Goal: Task Accomplishment & Management: Complete application form

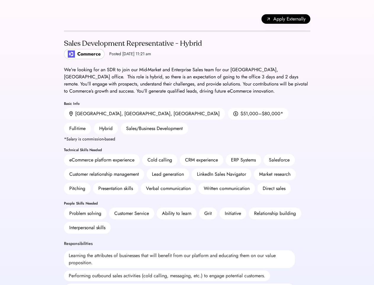
click at [187, 156] on div "CRM experience" at bounding box center [201, 159] width 33 height 7
click at [187, 19] on div "Apply Externally" at bounding box center [187, 19] width 247 height 24
click at [286, 19] on span "Apply Externally" at bounding box center [290, 18] width 32 height 7
click at [187, 168] on div "Lead generation" at bounding box center [168, 174] width 43 height 12
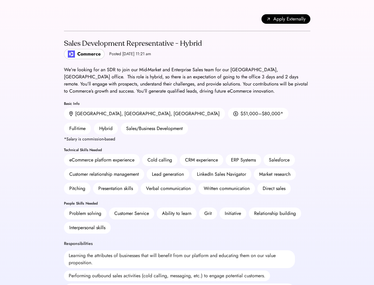
click at [187, 168] on div "Lead generation" at bounding box center [168, 174] width 43 height 12
click at [187, 49] on h2 "Sales Development Representative - Hybrid" at bounding box center [133, 43] width 138 height 11
click at [132, 49] on h2 "Sales Development Representative - Hybrid" at bounding box center [133, 43] width 138 height 11
click at [132, 44] on div "Sales Development Representative - Hybrid" at bounding box center [133, 43] width 138 height 9
click at [114, 54] on div "Posted [DATE] 11:21 am" at bounding box center [130, 54] width 42 height 6
